Goal: Navigation & Orientation: Find specific page/section

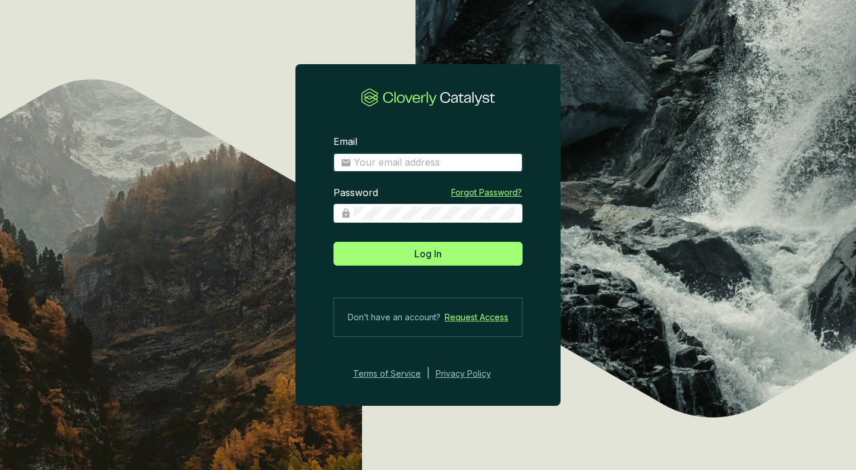
click at [402, 163] on input "Email" at bounding box center [435, 162] width 162 height 13
type input "[EMAIL_ADDRESS][DOMAIN_NAME]"
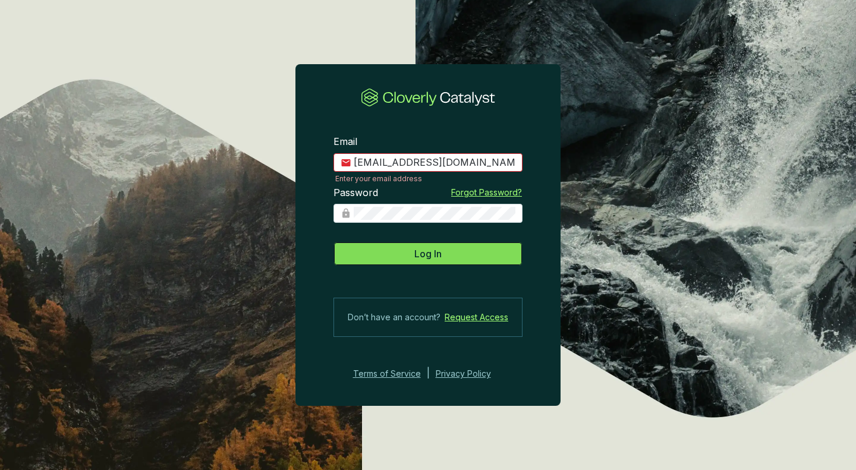
click at [411, 248] on button "Log In" at bounding box center [427, 254] width 189 height 24
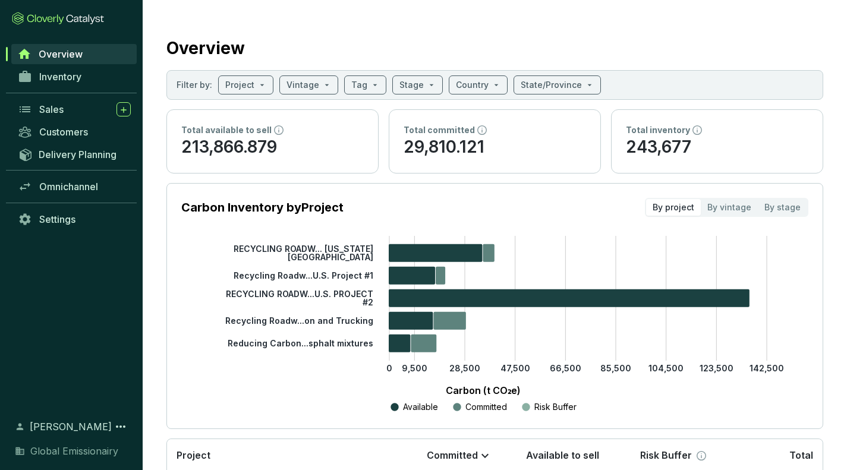
scroll to position [12, 0]
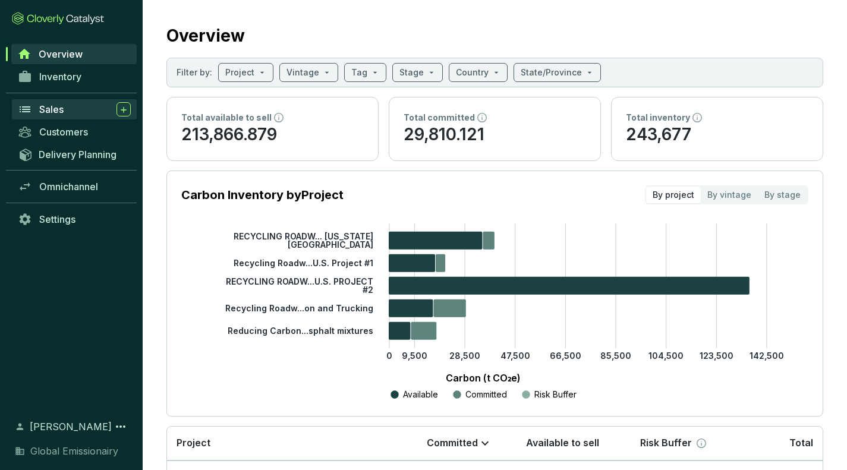
click at [88, 115] on div "Sales" at bounding box center [85, 109] width 92 height 14
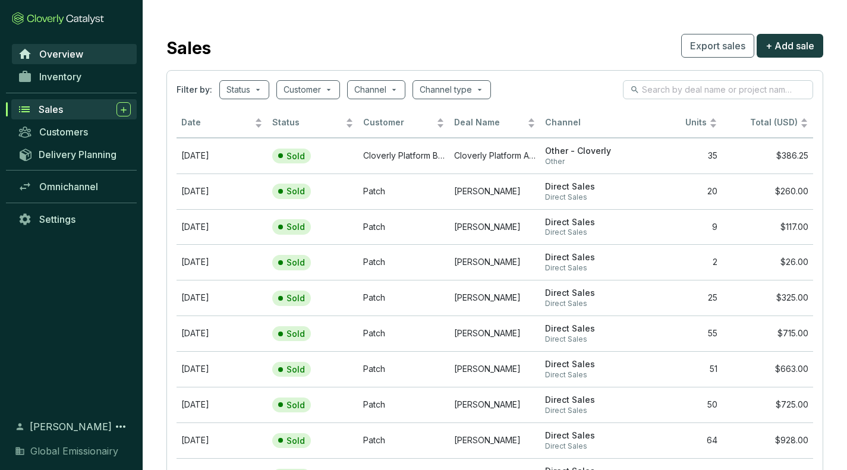
click at [76, 53] on span "Overview" at bounding box center [61, 54] width 44 height 12
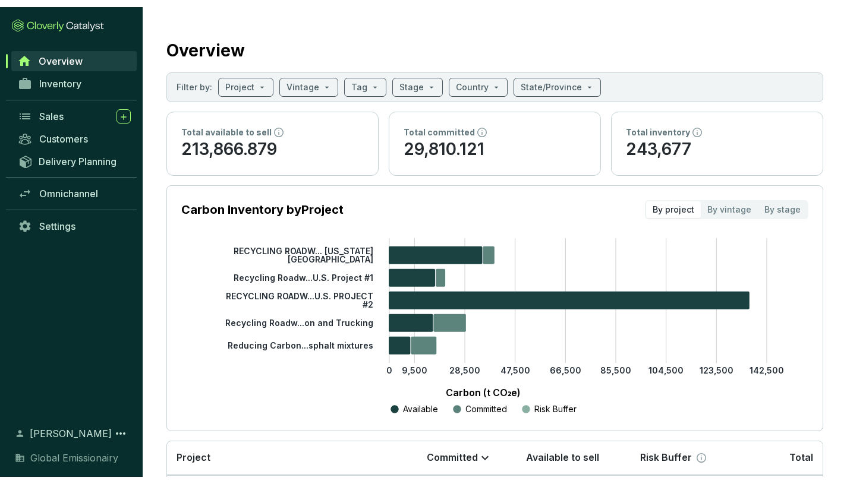
scroll to position [9, 0]
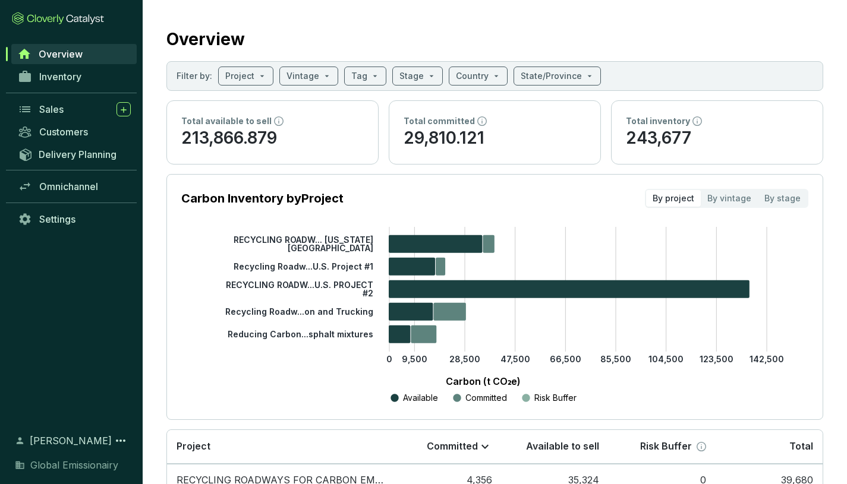
click at [90, 49] on link "Overview" at bounding box center [73, 54] width 125 height 20
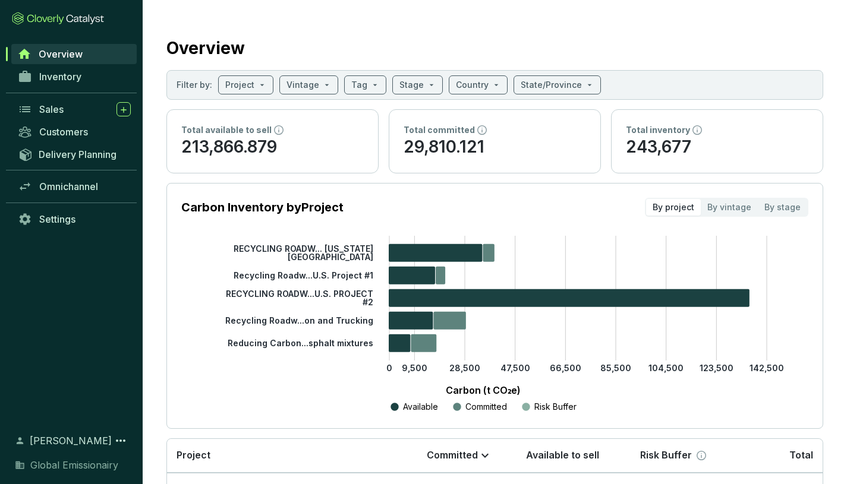
click at [90, 49] on link "Overview" at bounding box center [73, 54] width 125 height 20
click at [64, 80] on span "Inventory" at bounding box center [60, 77] width 42 height 12
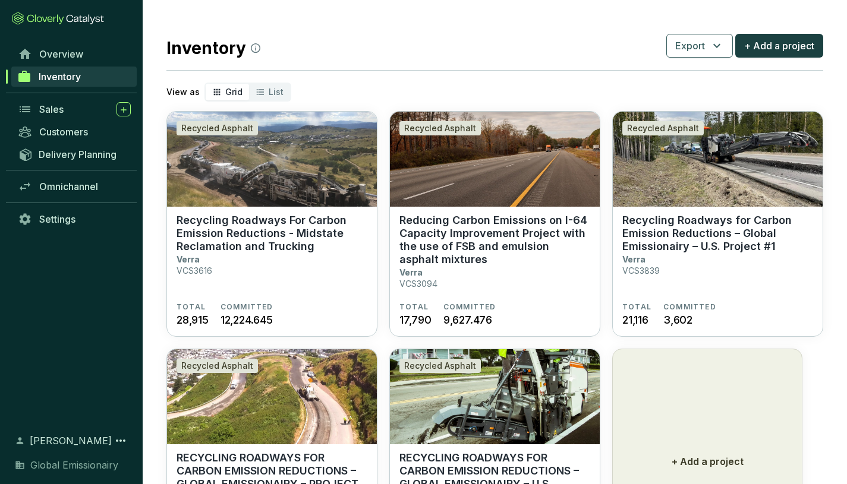
click at [79, 113] on div "Sales" at bounding box center [85, 109] width 92 height 14
